Goal: Task Accomplishment & Management: Manage account settings

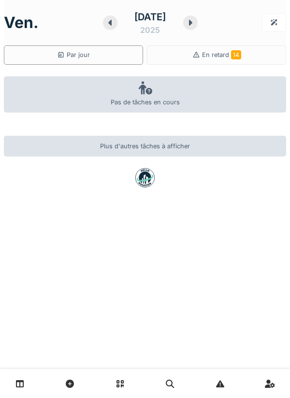
click at [105, 25] on icon at bounding box center [110, 23] width 10 height 8
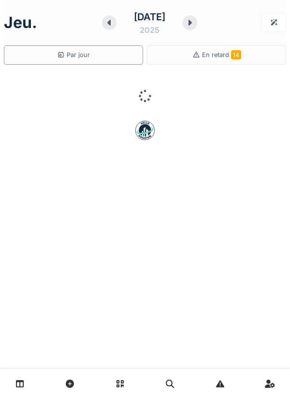
click at [107, 24] on icon at bounding box center [109, 23] width 10 height 8
click at [109, 20] on div at bounding box center [109, 22] width 14 height 14
click at [106, 25] on icon at bounding box center [110, 23] width 10 height 8
click at [104, 22] on icon at bounding box center [109, 23] width 10 height 8
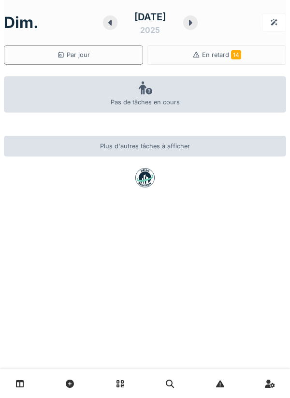
click at [108, 18] on div at bounding box center [110, 22] width 14 height 14
click at [110, 23] on icon at bounding box center [111, 23] width 3 height 6
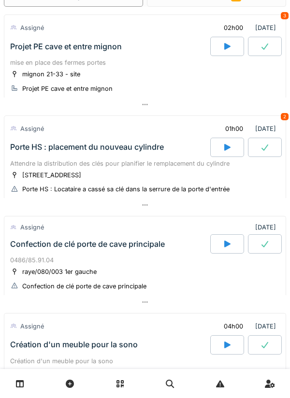
scroll to position [65, 0]
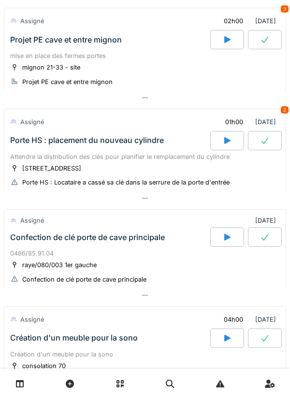
click at [140, 297] on div at bounding box center [145, 295] width 282 height 14
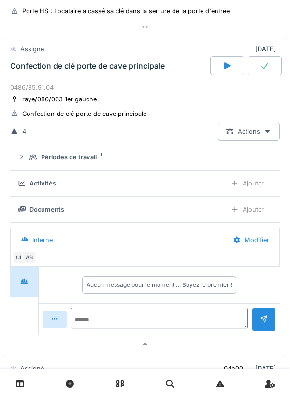
scroll to position [0, 0]
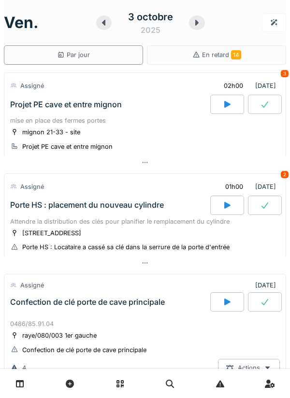
click at [224, 207] on icon at bounding box center [227, 205] width 6 height 7
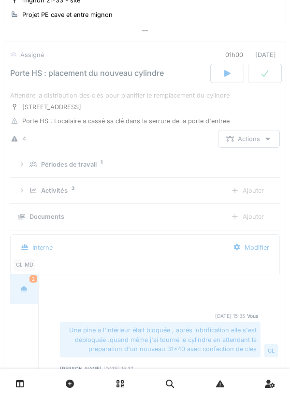
scroll to position [135, 0]
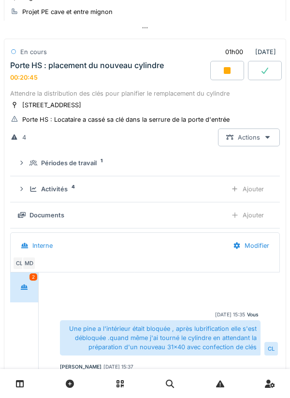
click at [224, 75] on div at bounding box center [227, 70] width 34 height 19
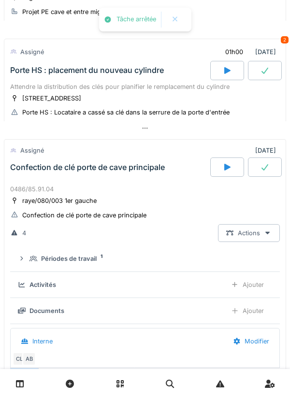
click at [148, 130] on icon at bounding box center [145, 128] width 8 height 6
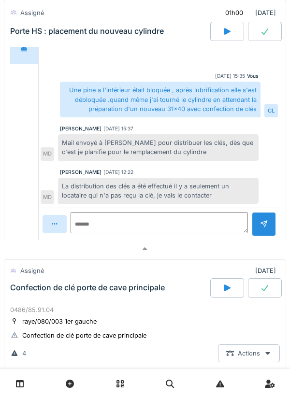
scroll to position [373, 0]
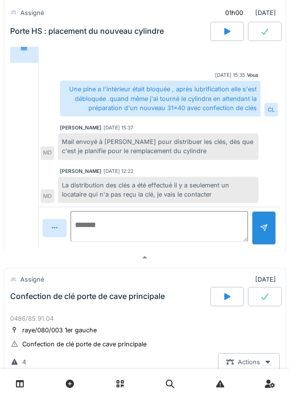
click at [106, 222] on textarea at bounding box center [158, 226] width 177 height 31
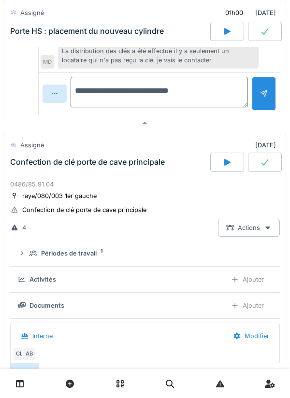
scroll to position [508, 0]
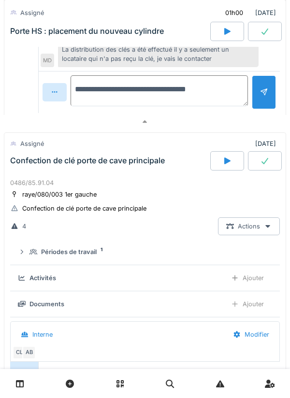
type textarea "**********"
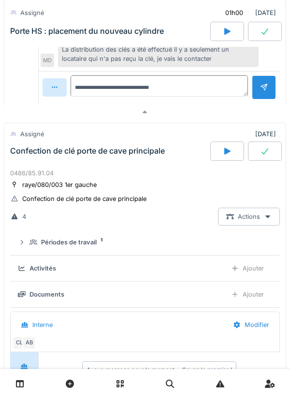
click at [260, 99] on div at bounding box center [263, 87] width 24 height 24
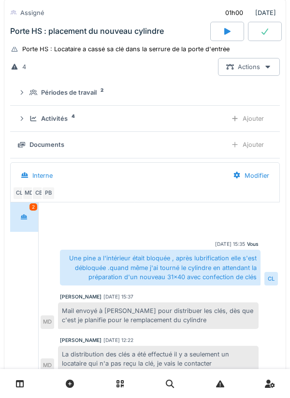
scroll to position [202, 0]
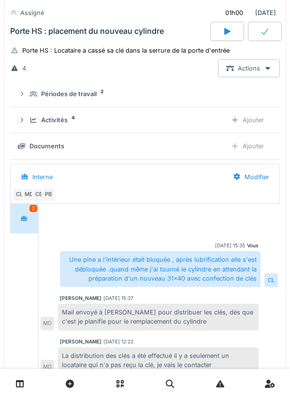
click at [255, 151] on div "Ajouter" at bounding box center [246, 146] width 49 height 18
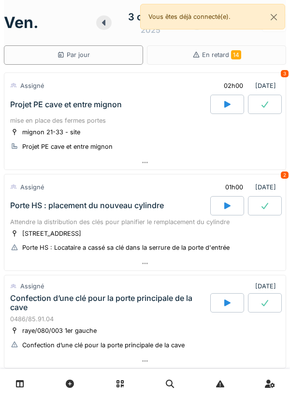
click at [161, 244] on div "Porte HS : Locataire a cassé sa clé dans la serrure de la porte d'entrée" at bounding box center [125, 247] width 207 height 9
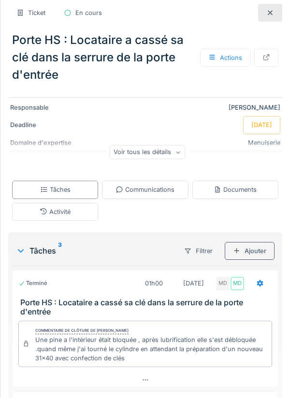
scroll to position [97, 0]
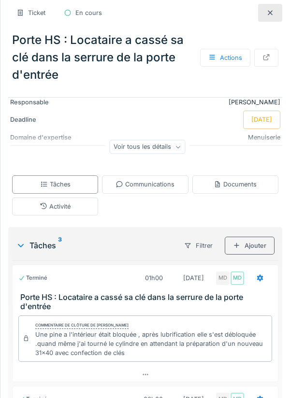
click at [258, 282] on div at bounding box center [260, 277] width 8 height 9
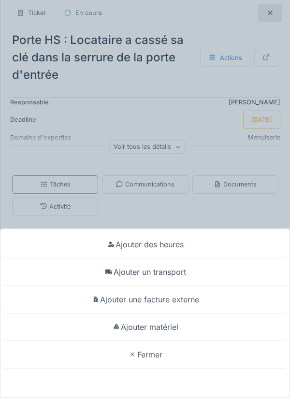
click at [179, 326] on div "Ajouter matériel" at bounding box center [144, 327] width 285 height 28
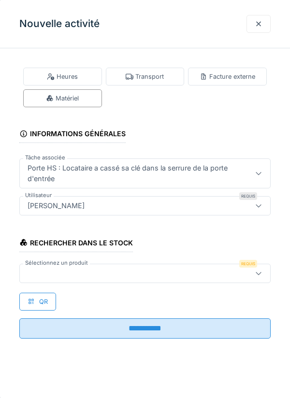
click at [70, 273] on div at bounding box center [129, 273] width 210 height 11
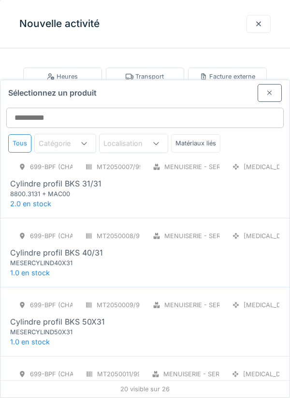
scroll to position [221, 0]
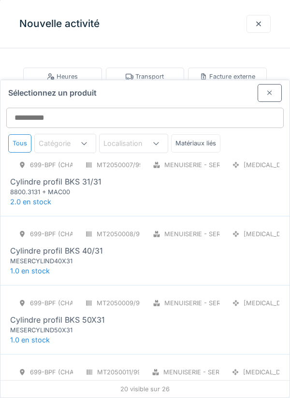
click at [86, 224] on div "699-BPF (CHAREFF) MT2050008/999/001 Menuiserie - Serrurerie PCE Cylindre profil…" at bounding box center [144, 250] width 289 height 69
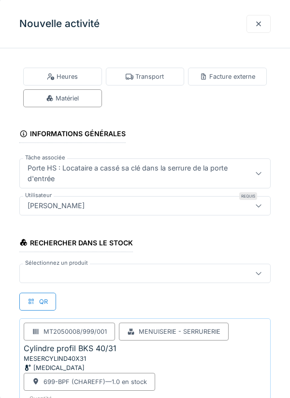
scroll to position [30, 0]
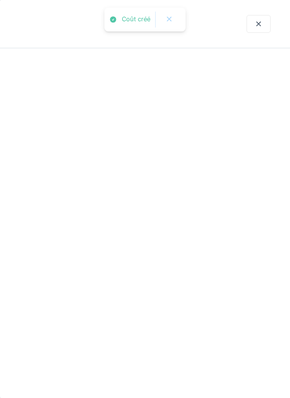
scroll to position [0, 0]
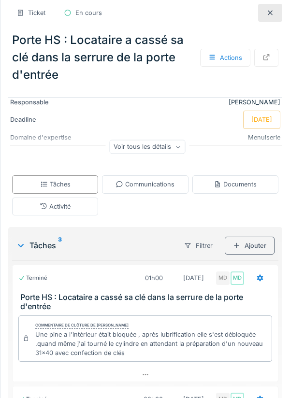
click at [65, 208] on div "Activité" at bounding box center [55, 206] width 31 height 9
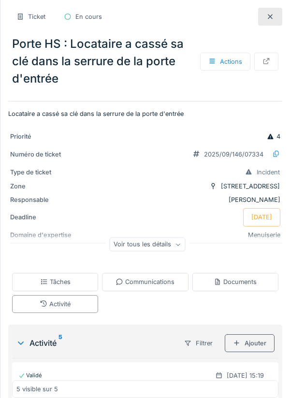
click at [279, 20] on div at bounding box center [270, 17] width 24 height 18
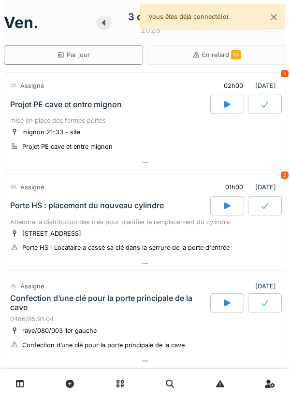
click at [146, 266] on icon at bounding box center [145, 263] width 8 height 6
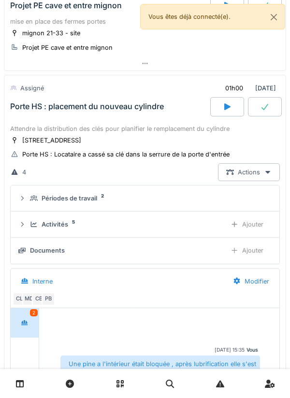
scroll to position [135, 0]
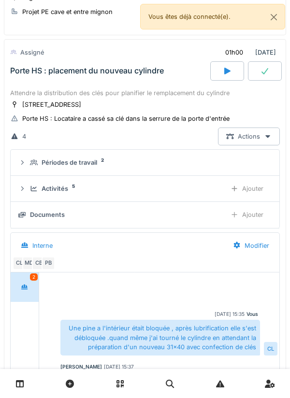
click at [254, 217] on div "Ajouter" at bounding box center [246, 215] width 49 height 18
click at [253, 187] on div "Ajouter" at bounding box center [246, 189] width 49 height 18
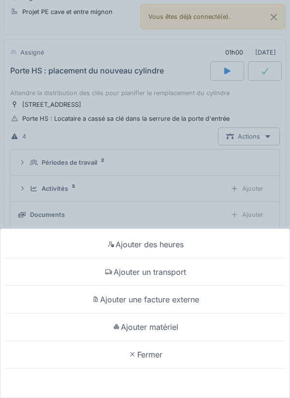
click at [177, 286] on div "Ajouter un transport" at bounding box center [144, 272] width 285 height 28
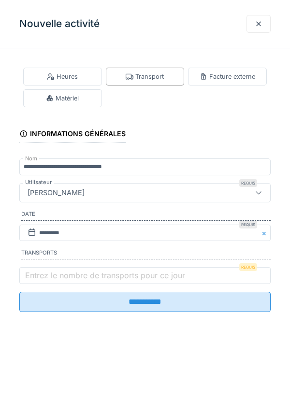
click at [48, 277] on label "Entrez le nombre de transports pour ce jour" at bounding box center [105, 275] width 164 height 12
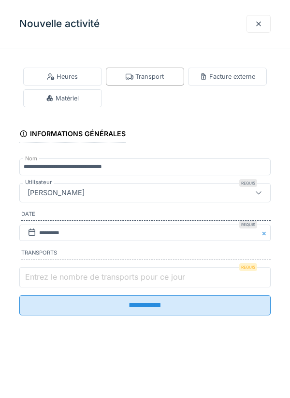
click at [48, 277] on input "Entrez le nombre de transports pour ce jour" at bounding box center [144, 277] width 251 height 20
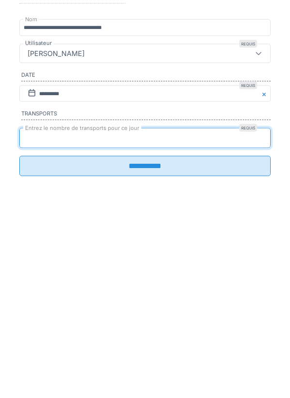
type input "*"
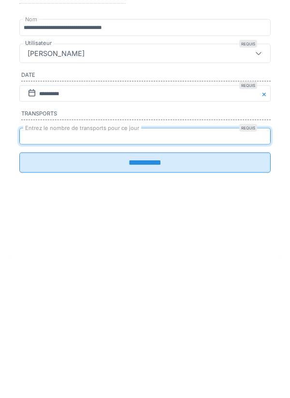
click at [141, 312] on input "**********" at bounding box center [144, 301] width 251 height 20
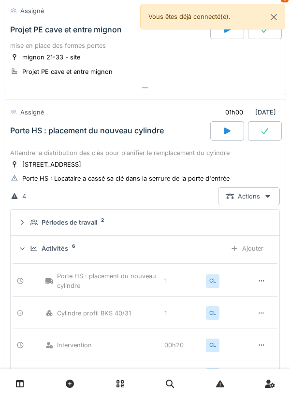
scroll to position [71, 0]
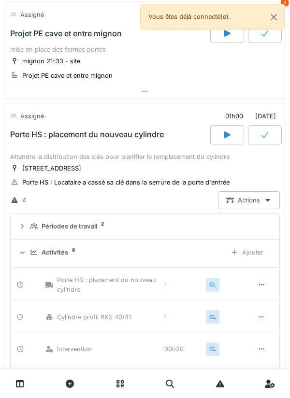
click at [262, 137] on icon at bounding box center [265, 135] width 10 height 8
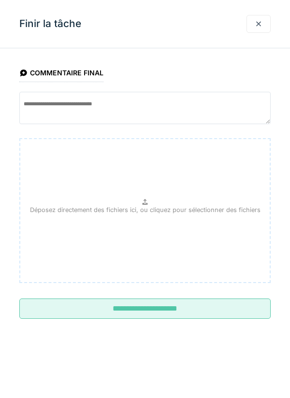
click at [154, 307] on input "**********" at bounding box center [144, 308] width 251 height 20
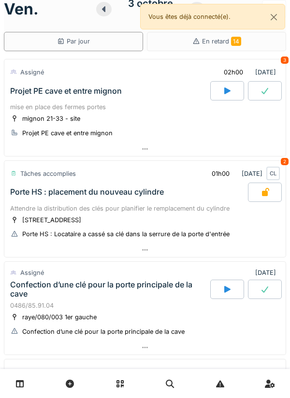
scroll to position [0, 0]
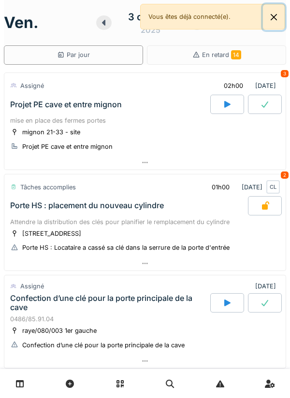
click at [276, 16] on button "Close" at bounding box center [274, 17] width 22 height 26
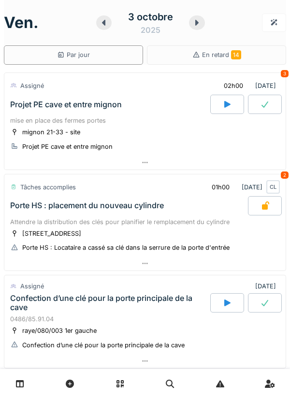
click at [225, 107] on icon at bounding box center [227, 104] width 6 height 7
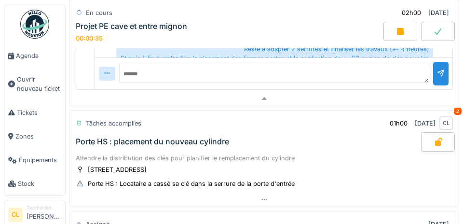
scroll to position [362, 0]
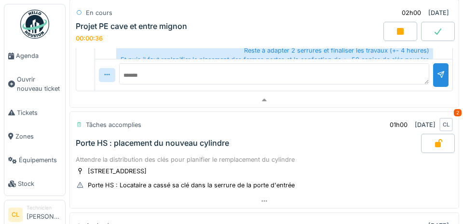
click at [30, 64] on link "Agenda" at bounding box center [34, 56] width 61 height 24
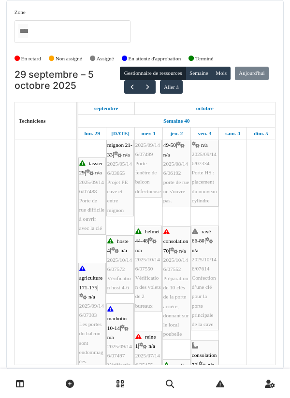
scroll to position [134, 0]
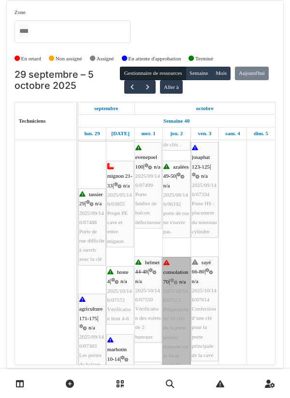
click at [174, 223] on link "consolation 70 | n/a 2025/10/146/07552 Préparation de 10 clés de la porte arriè…" at bounding box center [176, 314] width 28 height 114
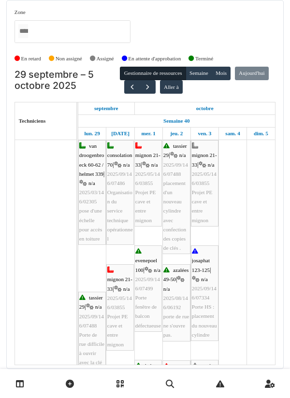
scroll to position [0, 0]
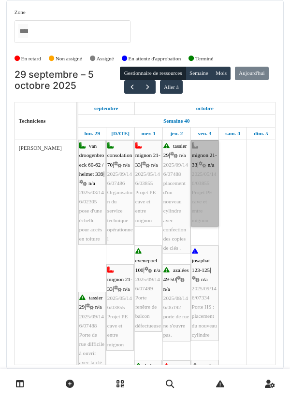
click at [202, 200] on link "mignon 21-33 | n/a 2025/05/146/03855 Projet PE cave et entre mignon" at bounding box center [205, 183] width 28 height 86
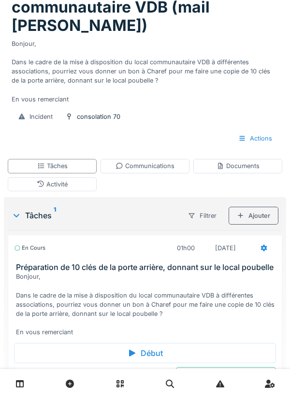
scroll to position [95, 0]
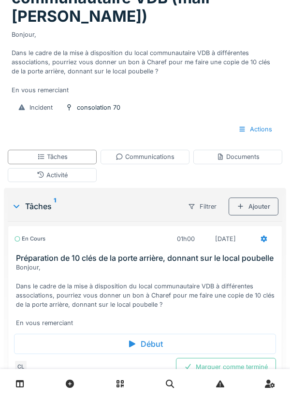
click at [151, 150] on div "Communications" at bounding box center [144, 157] width 89 height 14
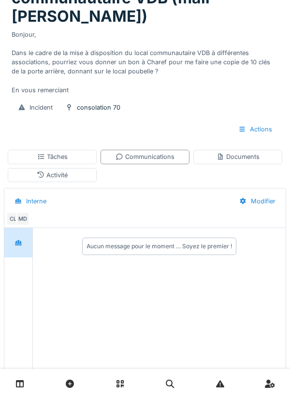
scroll to position [104, 0]
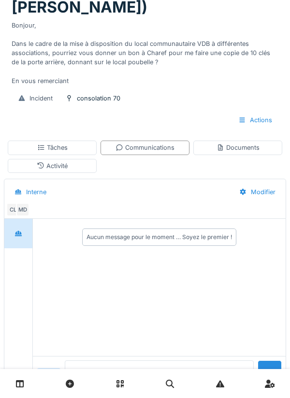
click at [112, 387] on textarea at bounding box center [159, 375] width 189 height 31
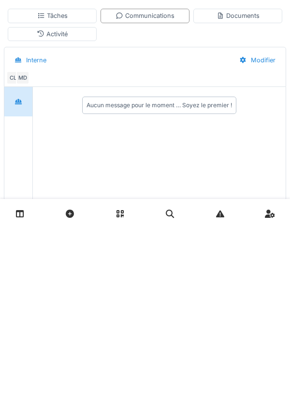
scroll to position [134, 0]
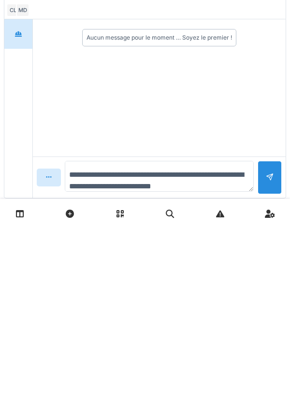
type textarea "**********"
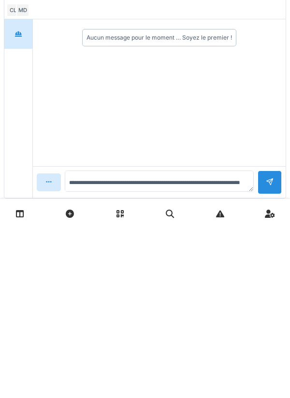
click at [266, 347] on div at bounding box center [269, 351] width 8 height 9
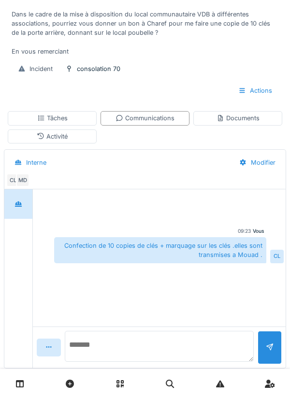
click at [114, 336] on textarea at bounding box center [159, 346] width 189 height 31
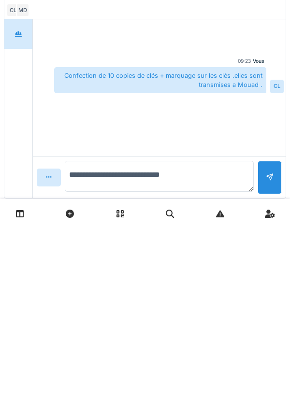
type textarea "**********"
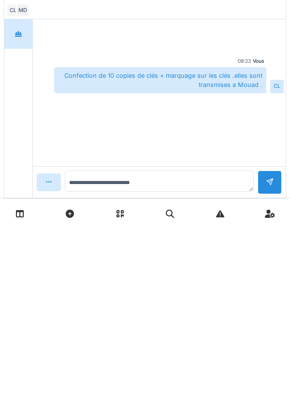
click at [268, 347] on div at bounding box center [269, 351] width 8 height 9
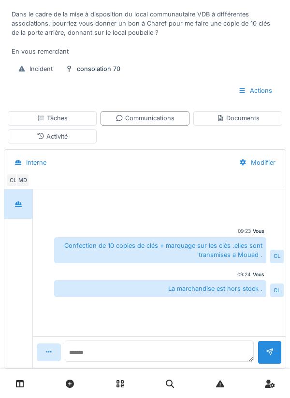
click at [238, 113] on div "Documents" at bounding box center [237, 117] width 43 height 9
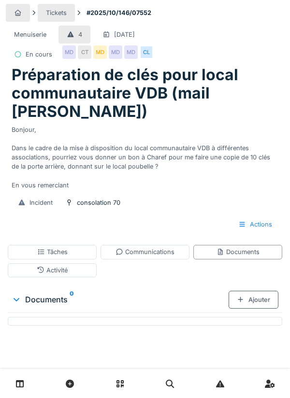
click at [64, 265] on div "Activité" at bounding box center [52, 269] width 31 height 9
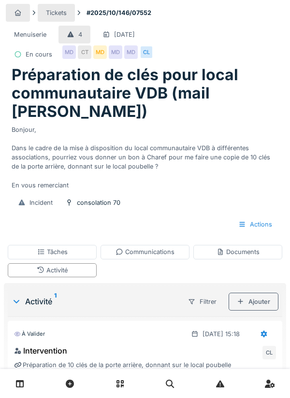
click at [195, 394] on div "1 visible sur 1" at bounding box center [145, 403] width 274 height 18
click at [56, 247] on div "Tâches" at bounding box center [52, 251] width 30 height 9
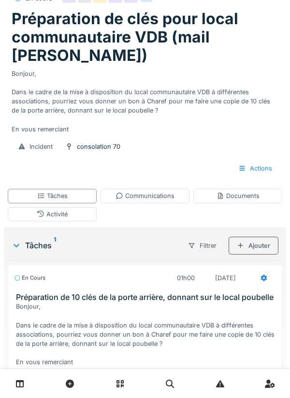
scroll to position [96, 0]
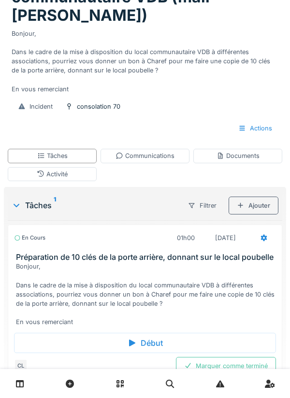
click at [263, 235] on icon at bounding box center [264, 238] width 8 height 6
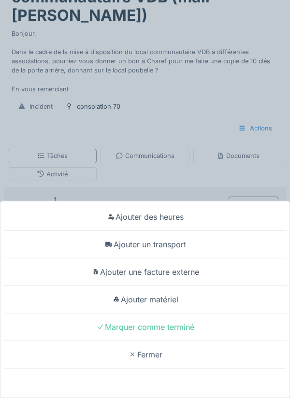
click at [187, 341] on div "Marquer comme terminé" at bounding box center [144, 327] width 285 height 28
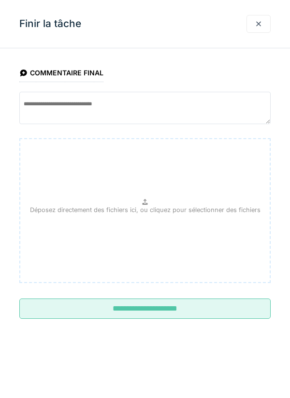
click at [170, 307] on input "**********" at bounding box center [144, 308] width 251 height 20
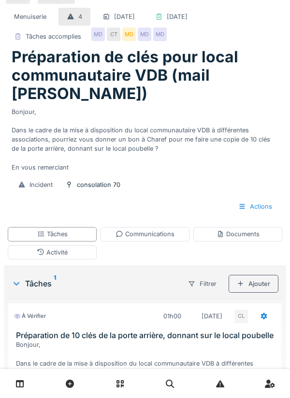
scroll to position [0, 0]
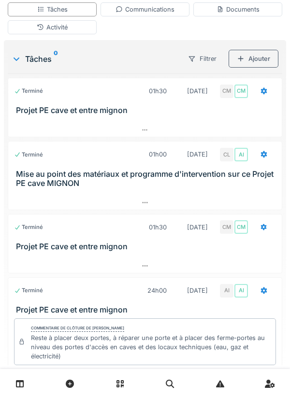
scroll to position [54, 0]
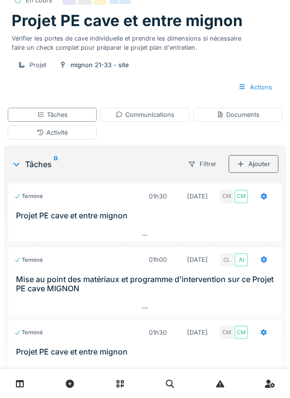
click at [240, 119] on div "Documents" at bounding box center [237, 114] width 43 height 9
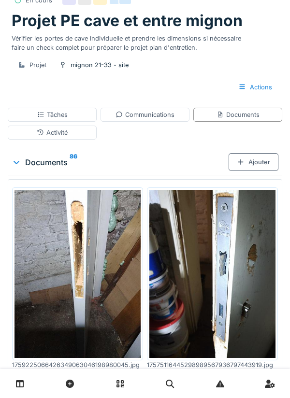
click at [255, 171] on div "Ajouter" at bounding box center [253, 162] width 50 height 18
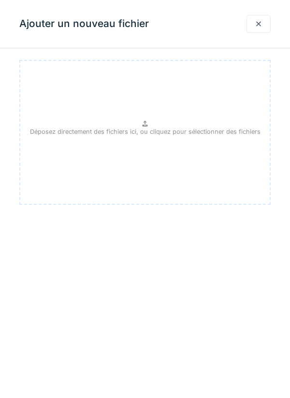
click at [142, 127] on p "Déposez directement des fichiers ici, ou cliquez pour sélectionner des fichiers" at bounding box center [145, 131] width 230 height 9
type input "**********"
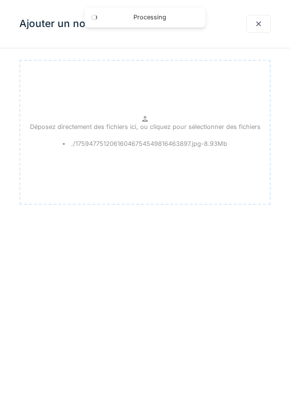
click at [256, 24] on div at bounding box center [258, 23] width 8 height 9
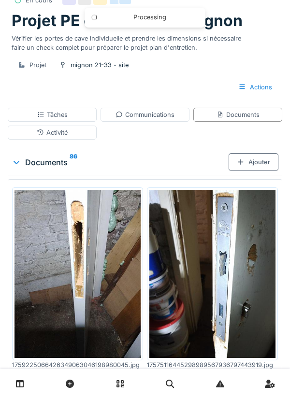
click at [237, 122] on div "Documents" at bounding box center [237, 115] width 89 height 14
